Goal: Task Accomplishment & Management: Manage account settings

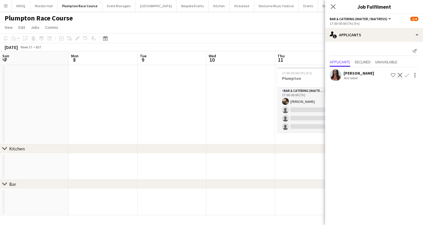
scroll to position [0, 156]
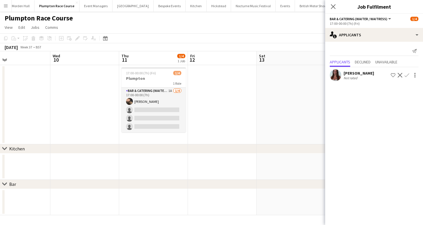
click at [190, 35] on app-toolbar "Copy Paste Paste Command V Paste with crew Command Shift V Paste linked Job [GE…" at bounding box center [211, 38] width 423 height 10
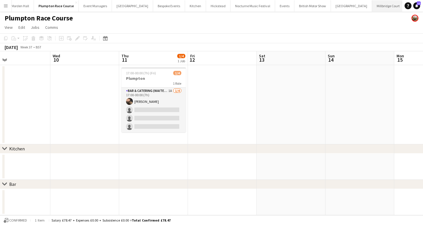
click at [372, 7] on button "[GEOGRAPHIC_DATA]" at bounding box center [388, 5] width 33 height 11
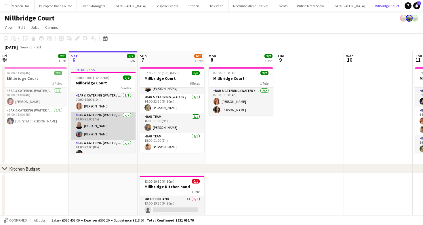
scroll to position [54, 0]
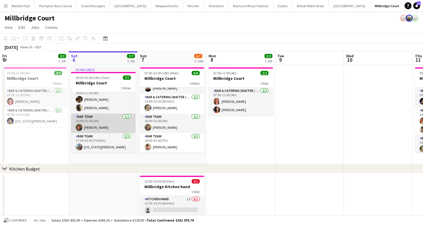
click at [121, 123] on app-card-role "Bar Team [DATE] 16:00-01:00 (9h) [PERSON_NAME]" at bounding box center [103, 123] width 64 height 20
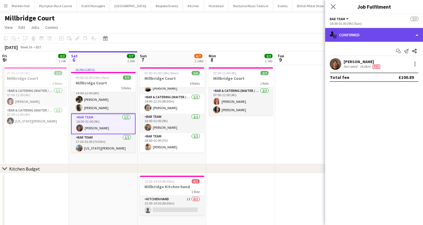
click at [354, 36] on div "single-neutral-actions-check-2 Confirmed" at bounding box center [374, 35] width 98 height 14
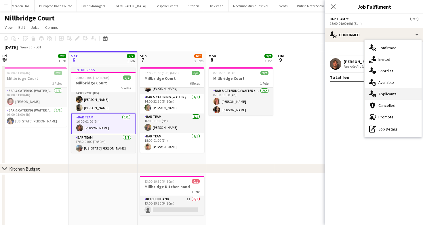
click at [395, 94] on span "Applicants" at bounding box center [388, 93] width 18 height 5
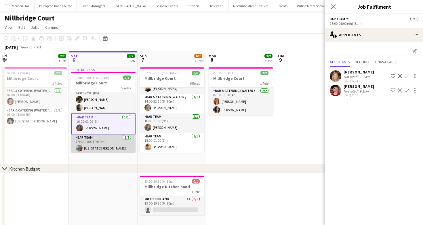
click at [118, 149] on app-card-role "Bar Team [DATE] 17:30-01:00 (7h30m) [US_STATE][PERSON_NAME]" at bounding box center [103, 144] width 64 height 20
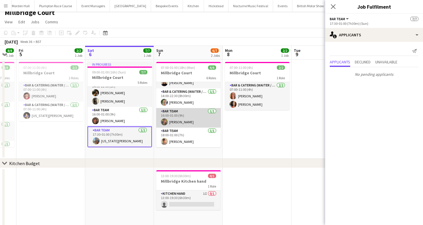
scroll to position [0, 120]
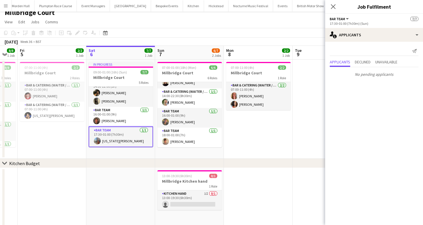
click at [228, 31] on app-toolbar "Copy Paste Paste Command V Paste with crew Command Shift V Paste linked Job [GE…" at bounding box center [211, 33] width 423 height 10
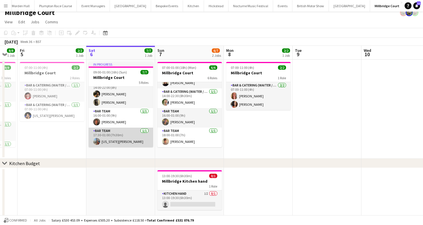
scroll to position [11, 0]
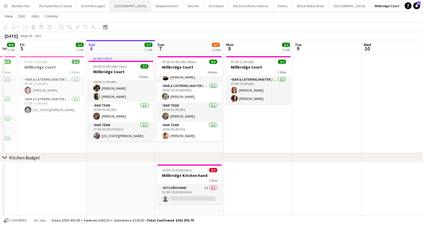
click at [117, 8] on button "[GEOGRAPHIC_DATA] Close" at bounding box center [130, 5] width 41 height 11
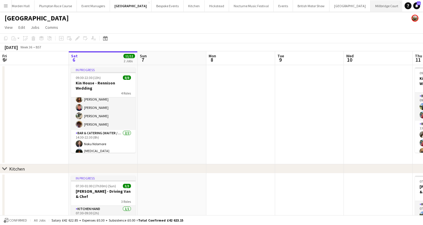
click at [371, 6] on button "[GEOGRAPHIC_DATA]" at bounding box center [387, 5] width 33 height 11
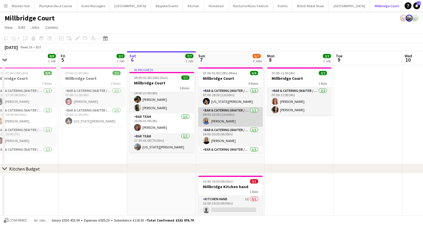
scroll to position [52, 0]
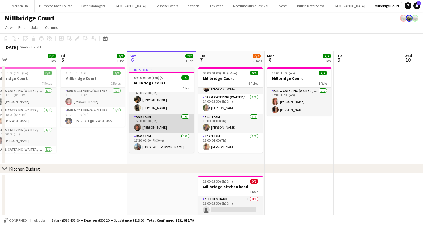
click at [150, 131] on app-card-role "Bar Team [DATE] 16:00-01:00 (9h) [PERSON_NAME]" at bounding box center [162, 123] width 64 height 20
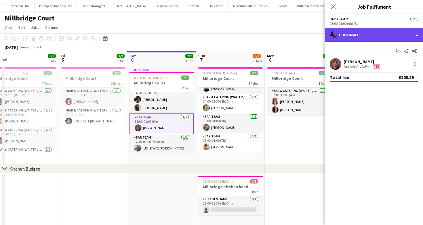
click at [375, 39] on div "single-neutral-actions-check-2 Confirmed" at bounding box center [374, 35] width 98 height 14
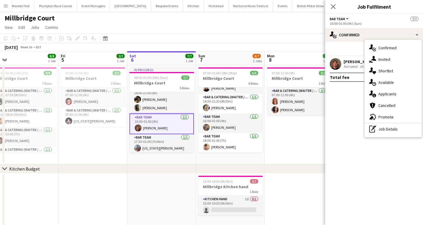
click at [346, 64] on div "[PERSON_NAME] Not rated 19.6km Fee" at bounding box center [363, 64] width 38 height 10
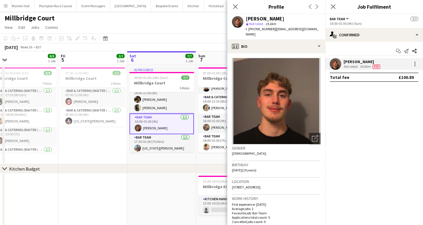
click at [231, 53] on app-crew-profile-bio "Open photos pop-in Gender [DEMOGRAPHIC_DATA] Birthday [DEMOGRAPHIC_DATA] (19 ye…" at bounding box center [276, 139] width 98 height 172
click at [200, 20] on div "Millbridge Court" at bounding box center [211, 17] width 423 height 11
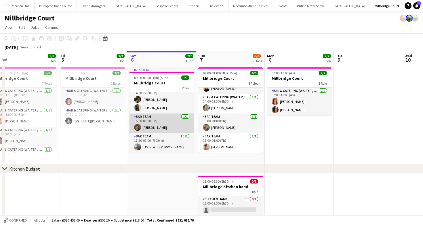
click at [172, 127] on app-card-role "Bar Team [DATE] 16:00-01:00 (9h) [PERSON_NAME]" at bounding box center [162, 123] width 64 height 20
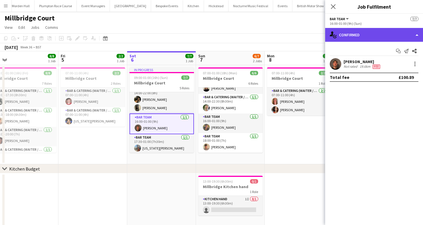
click at [341, 36] on div "single-neutral-actions-check-2 Confirmed" at bounding box center [374, 35] width 98 height 14
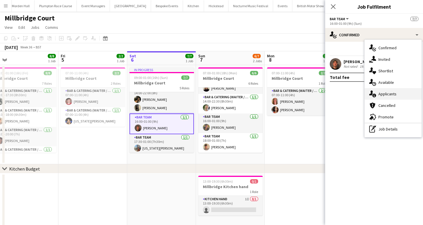
click at [373, 92] on icon "single-neutral-actions-information" at bounding box center [372, 93] width 7 height 7
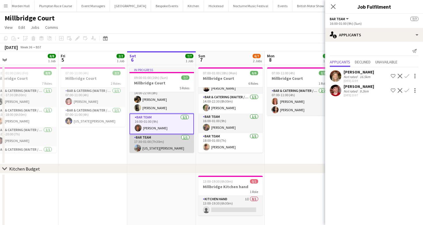
scroll to position [55, 0]
click at [164, 140] on app-card-role "Bar Team [DATE] 17:30-01:00 (7h30m) [US_STATE][PERSON_NAME]" at bounding box center [162, 143] width 64 height 20
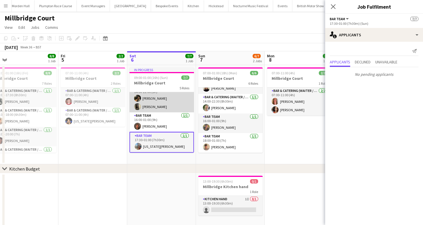
click at [165, 108] on app-card-role "Bar & Catering (Waiter / waitress) [DATE] 14:00-22:00 (8h) [PERSON_NAME] [PERSO…" at bounding box center [162, 98] width 64 height 28
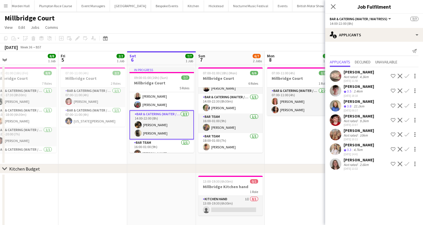
scroll to position [13, 0]
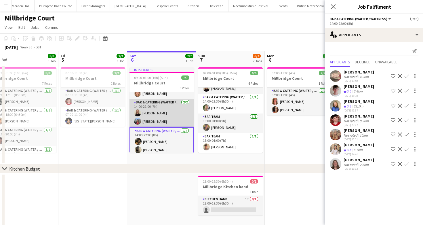
click at [166, 115] on app-card-role "Bar & Catering (Waiter / waitress) [DATE] 14:00-21:00 (7h) [PERSON_NAME] [PERSO…" at bounding box center [162, 113] width 64 height 28
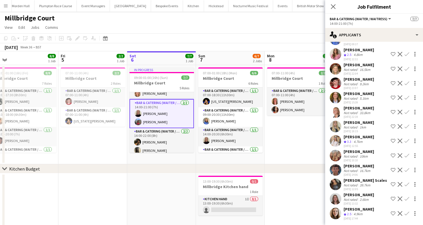
scroll to position [0, 0]
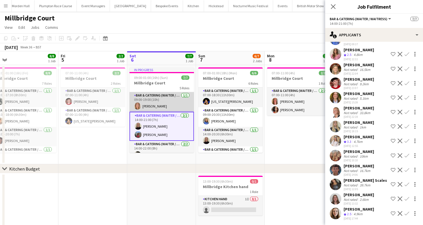
click at [159, 105] on app-card-role "Bar & Catering (Waiter / waitress) [DATE] 09:00-19:00 (10h) [PERSON_NAME]" at bounding box center [162, 102] width 64 height 20
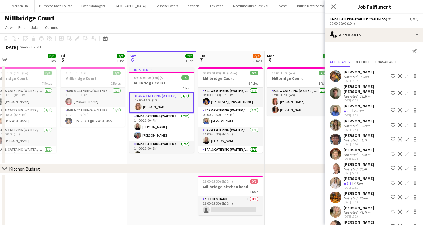
click at [279, 36] on app-toolbar "Copy Paste Paste Command V Paste with crew Command Shift V Paste linked Job [GE…" at bounding box center [211, 38] width 423 height 10
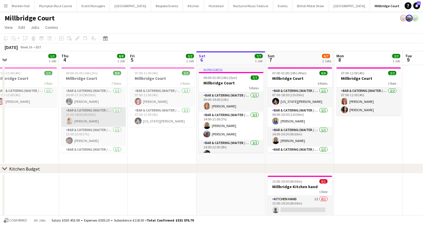
scroll to position [80, 0]
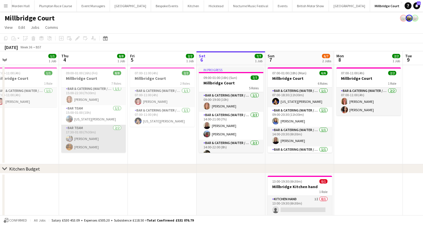
click at [113, 136] on app-card-role "Bar Team [DATE] 17:30-01:00 (7h30m) [PERSON_NAME] [PERSON_NAME]" at bounding box center [93, 139] width 64 height 28
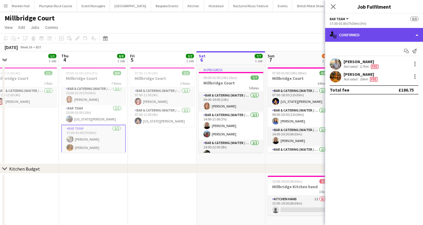
click at [362, 39] on div "single-neutral-actions-check-2 Confirmed" at bounding box center [374, 35] width 98 height 14
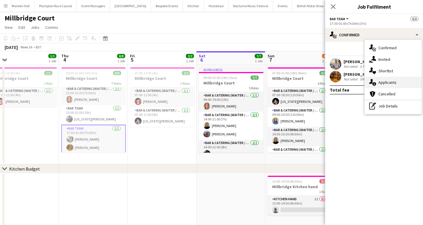
click at [390, 83] on span "Applicants" at bounding box center [388, 82] width 18 height 5
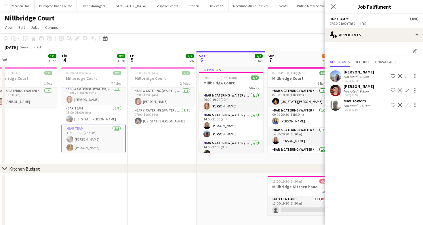
click at [247, 45] on div "[DATE] Week 36 • BST" at bounding box center [211, 47] width 423 height 8
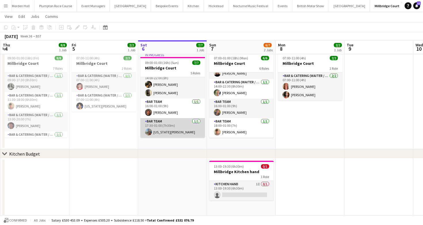
scroll to position [0, 276]
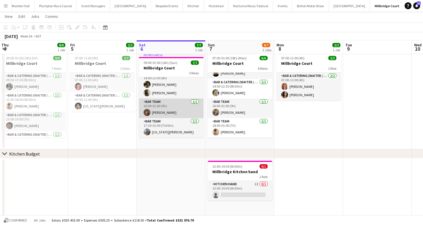
click at [161, 115] on app-card-role "Bar Team [DATE] 16:00-01:00 (9h) [PERSON_NAME]" at bounding box center [171, 108] width 64 height 20
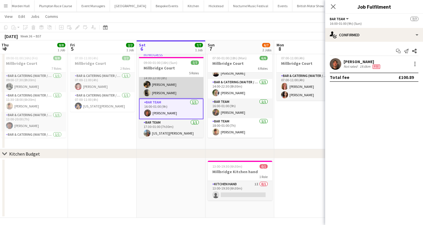
click at [170, 95] on app-card-role "Bar & Catering (Waiter / waitress) [DATE] 14:00-22:00 (8h) [PERSON_NAME] [PERSO…" at bounding box center [171, 85] width 64 height 28
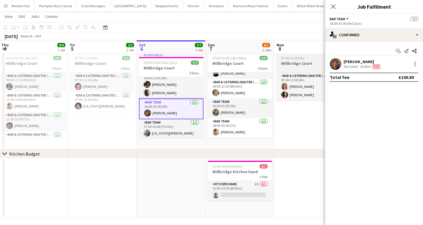
scroll to position [55, 0]
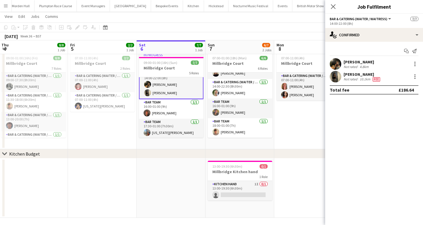
click at [357, 25] on div "14:00-22:00 (8h)" at bounding box center [374, 23] width 89 height 4
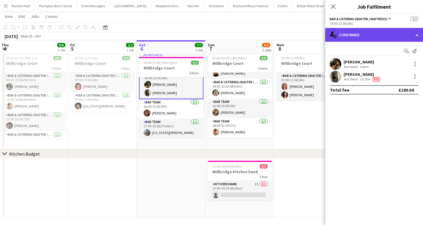
click at [357, 37] on div "single-neutral-actions-check-2 Confirmed" at bounding box center [374, 35] width 98 height 14
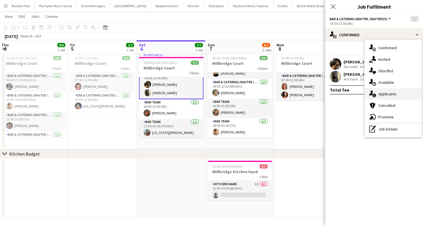
click at [383, 94] on span "Applicants" at bounding box center [388, 93] width 18 height 5
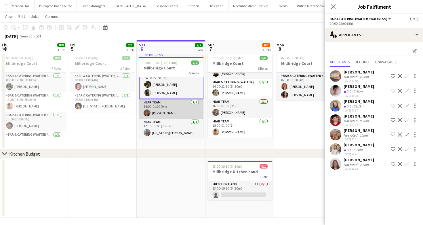
click at [169, 109] on app-card-role "Bar Team [DATE] 16:00-01:00 (9h) [PERSON_NAME]" at bounding box center [171, 109] width 64 height 20
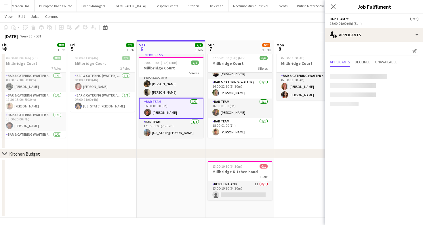
scroll to position [54, 0]
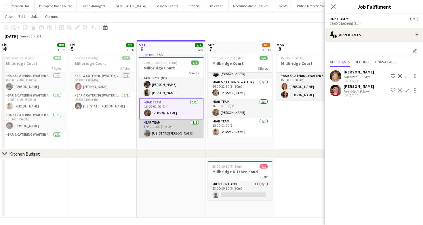
click at [170, 128] on app-card-role "Bar Team [DATE] 17:30-01:00 (7h30m) [US_STATE][PERSON_NAME]" at bounding box center [171, 129] width 64 height 20
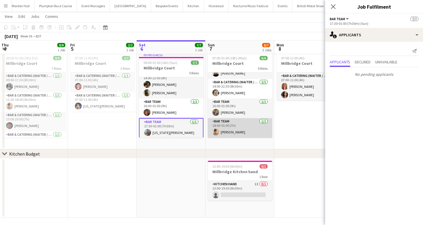
scroll to position [17, 0]
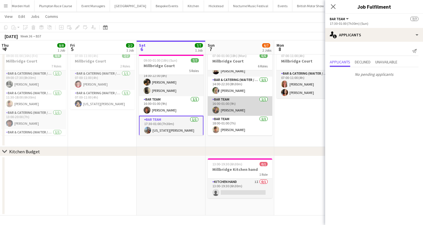
click at [243, 100] on app-card-role "Bar Team [DATE] 16:00-01:00 (9h) [PERSON_NAME]" at bounding box center [240, 106] width 64 height 20
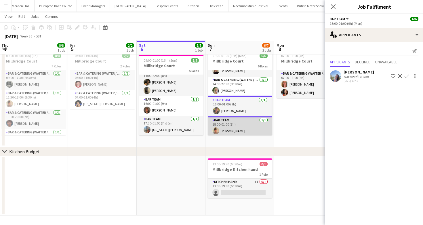
click at [242, 122] on app-card-role "Bar Team [DATE] 18:00-01:00 (7h) [PERSON_NAME]" at bounding box center [240, 127] width 64 height 20
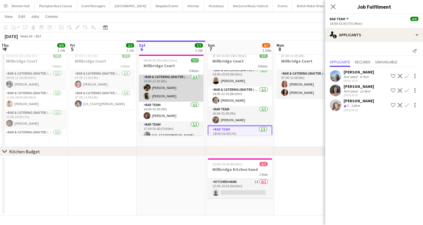
scroll to position [47, 0]
click at [178, 86] on app-card-role "Bar & Catering (Waiter / waitress) [DATE] 14:00-22:00 (8h) [PERSON_NAME] [PERSO…" at bounding box center [171, 89] width 64 height 28
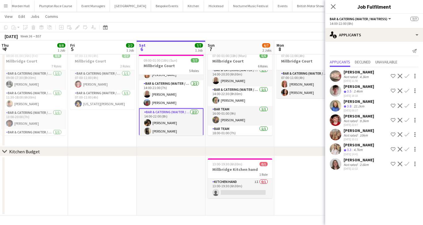
scroll to position [0, 0]
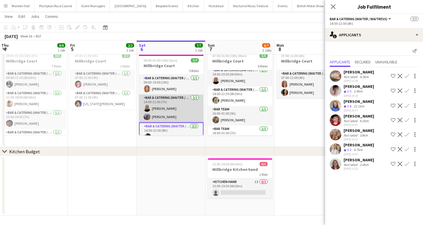
click at [178, 111] on app-card-role "Bar & Catering (Waiter / waitress) [DATE] 14:00-21:00 (7h) [PERSON_NAME] [PERSO…" at bounding box center [171, 108] width 64 height 28
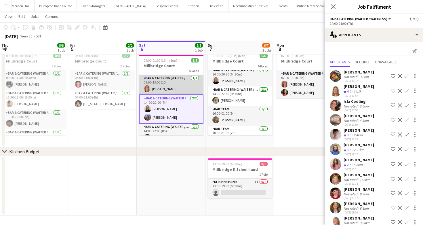
click at [169, 85] on app-card-role "Bar & Catering (Waiter / waitress) [DATE] 09:00-19:00 (10h) [PERSON_NAME]" at bounding box center [171, 85] width 64 height 20
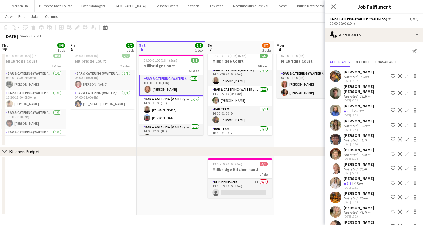
click at [242, 27] on app-toolbar "Copy Paste Paste Command V Paste with crew Command Shift V Paste linked Job [GE…" at bounding box center [211, 27] width 423 height 10
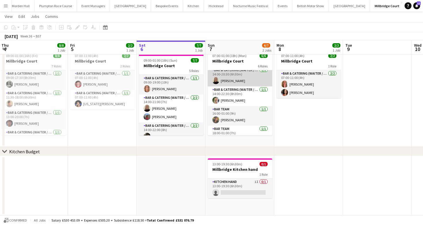
click at [243, 78] on app-card-role "Bar & Catering (Waiter / waitress) [DATE] 14:00-20:30 (6h30m) [PERSON_NAME]" at bounding box center [240, 77] width 64 height 20
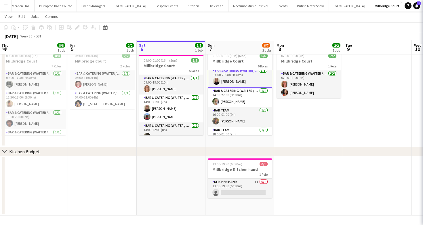
scroll to position [43, 0]
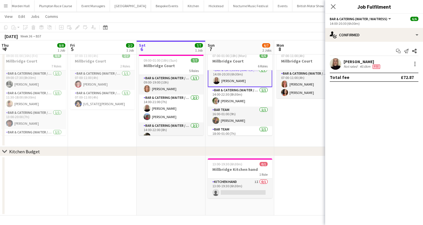
click at [346, 68] on div "Not rated" at bounding box center [351, 66] width 15 height 5
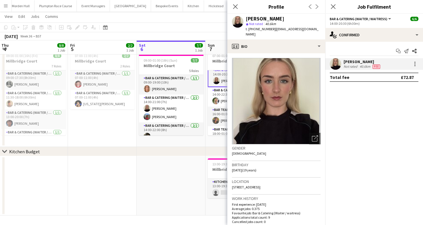
click at [223, 34] on div "[DATE] Week 36 • BST" at bounding box center [211, 36] width 423 height 8
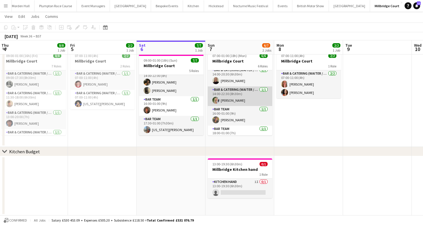
scroll to position [52, 0]
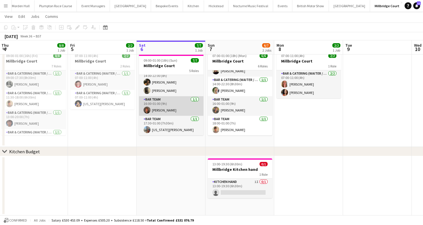
click at [174, 107] on app-card-role "Bar Team [DATE] 16:00-01:00 (9h) [PERSON_NAME]" at bounding box center [171, 106] width 64 height 20
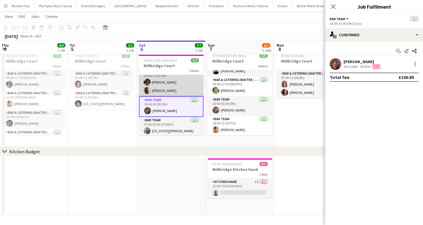
click at [162, 91] on app-card-role "Bar & Catering (Waiter / waitress) [DATE] 14:00-22:00 (8h) [PERSON_NAME] [PERSO…" at bounding box center [171, 82] width 64 height 28
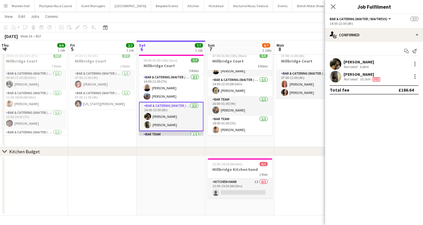
scroll to position [0, 0]
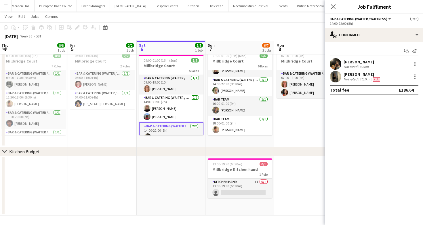
click at [162, 107] on app-card-role "Bar & Catering (Waiter / waitress) [DATE] 14:00-21:00 (7h) [PERSON_NAME] [PERSO…" at bounding box center [171, 108] width 64 height 28
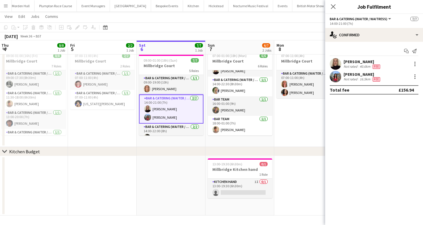
click at [366, 45] on div "Start chat Send notification [PERSON_NAME] Not rated 40.6km Fee Aishwari [GEOGR…" at bounding box center [374, 70] width 98 height 57
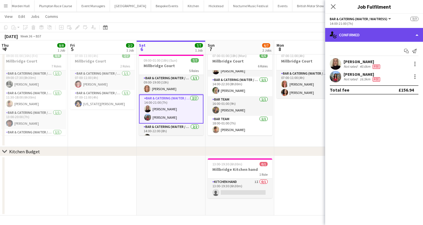
click at [368, 38] on div "single-neutral-actions-check-2 Confirmed" at bounding box center [374, 35] width 98 height 14
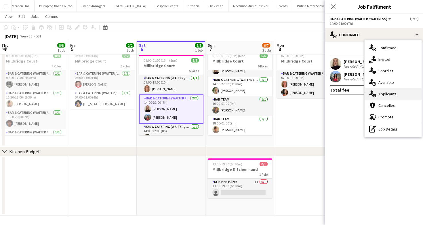
click at [393, 92] on span "Applicants" at bounding box center [388, 93] width 18 height 5
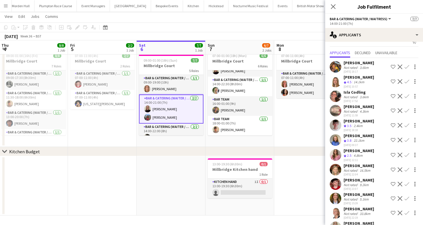
scroll to position [14, 0]
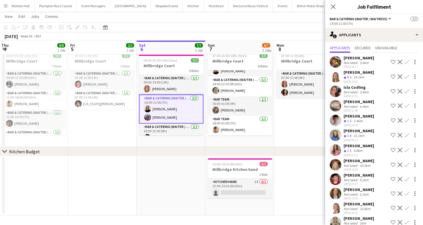
click at [365, 131] on div "[PERSON_NAME]" at bounding box center [359, 130] width 31 height 5
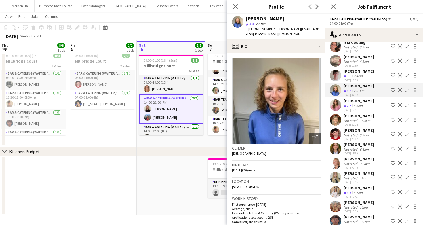
scroll to position [65, 0]
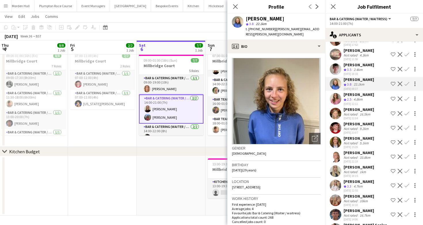
click at [177, 17] on app-page-menu "View Day view expanded Day view collapsed Month view Date picker Jump to [DATE]…" at bounding box center [211, 17] width 423 height 11
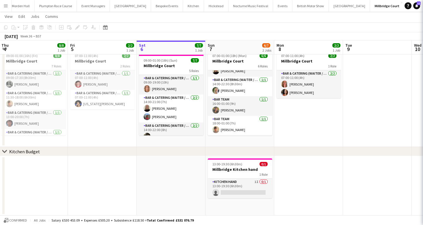
scroll to position [0, 0]
